Goal: Find specific page/section: Find specific page/section

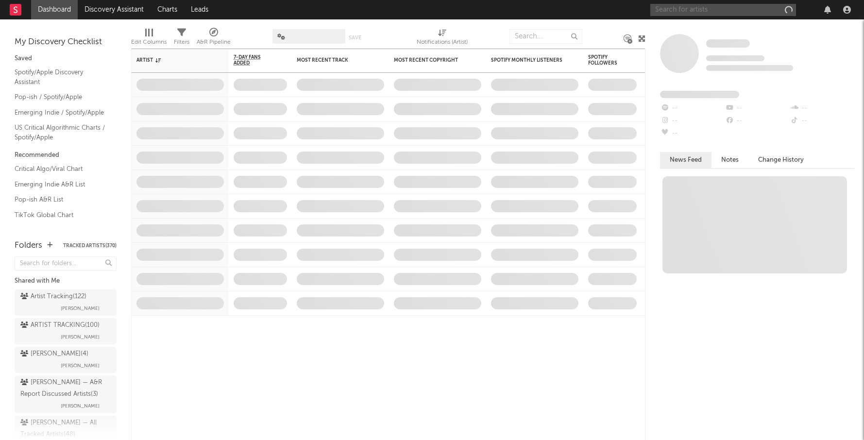
click at [678, 6] on input "text" at bounding box center [723, 10] width 146 height 12
click at [679, 10] on input "text" at bounding box center [723, 10] width 146 height 12
type input "ru"
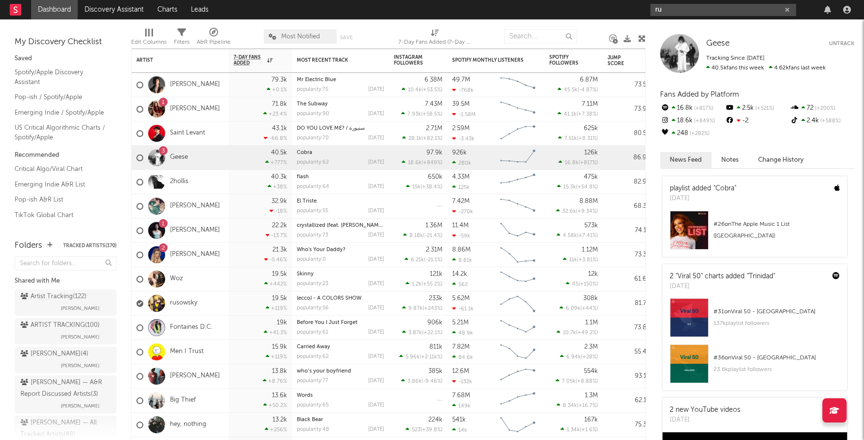
click at [671, 9] on input "ru" at bounding box center [723, 10] width 146 height 12
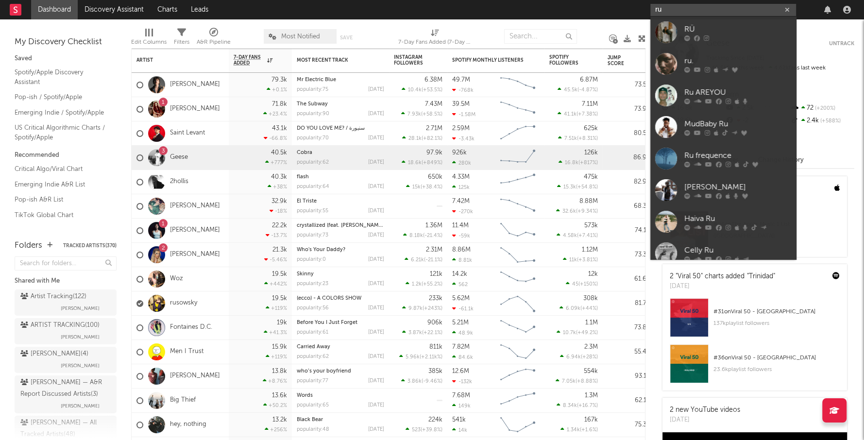
click at [671, 9] on input "ru" at bounding box center [723, 10] width 146 height 12
